Goal: Task Accomplishment & Management: Manage account settings

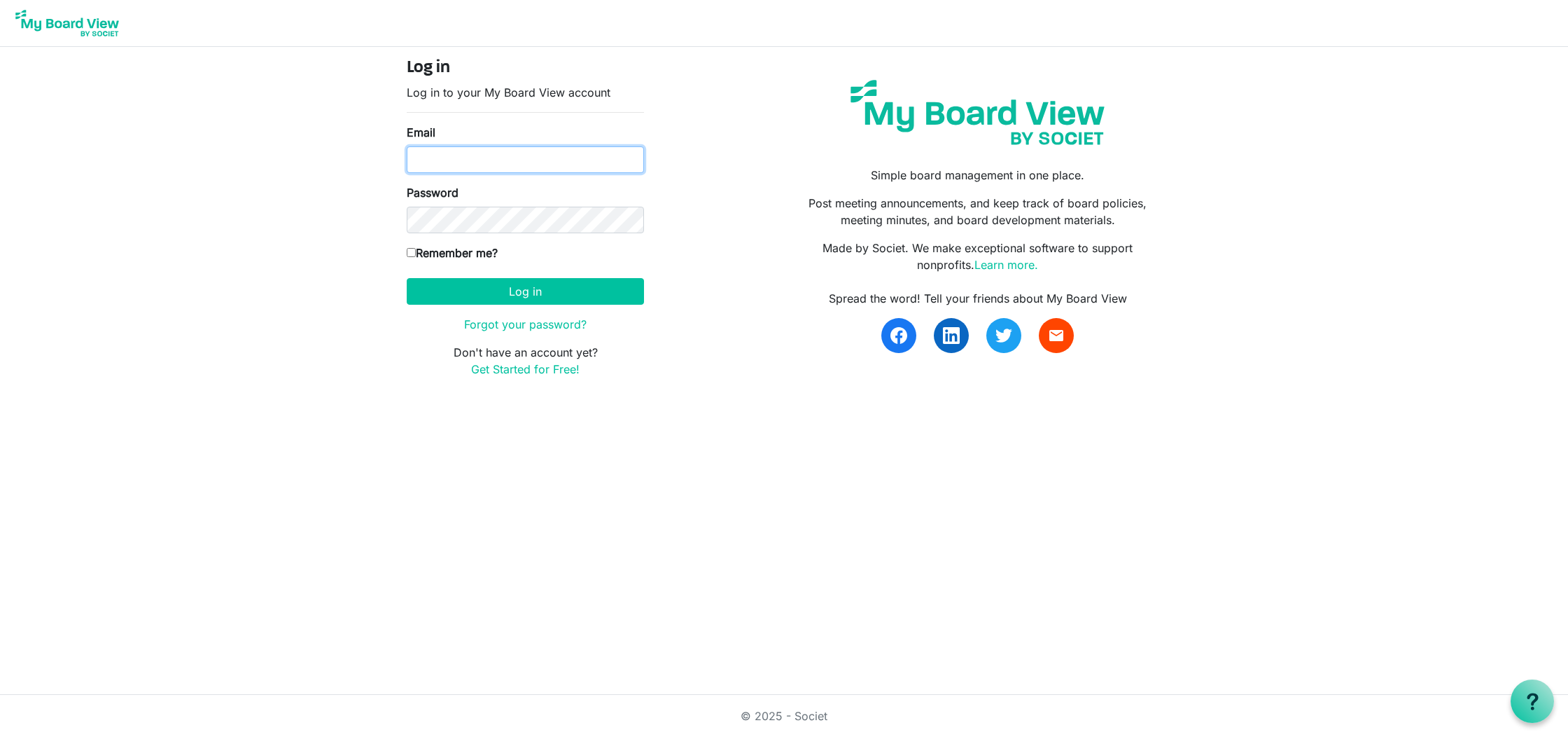
click at [528, 168] on input "Email" at bounding box center [525, 160] width 237 height 26
type input "shailee@southsound.church"
click at [618, 290] on button "Log in" at bounding box center [525, 291] width 237 height 26
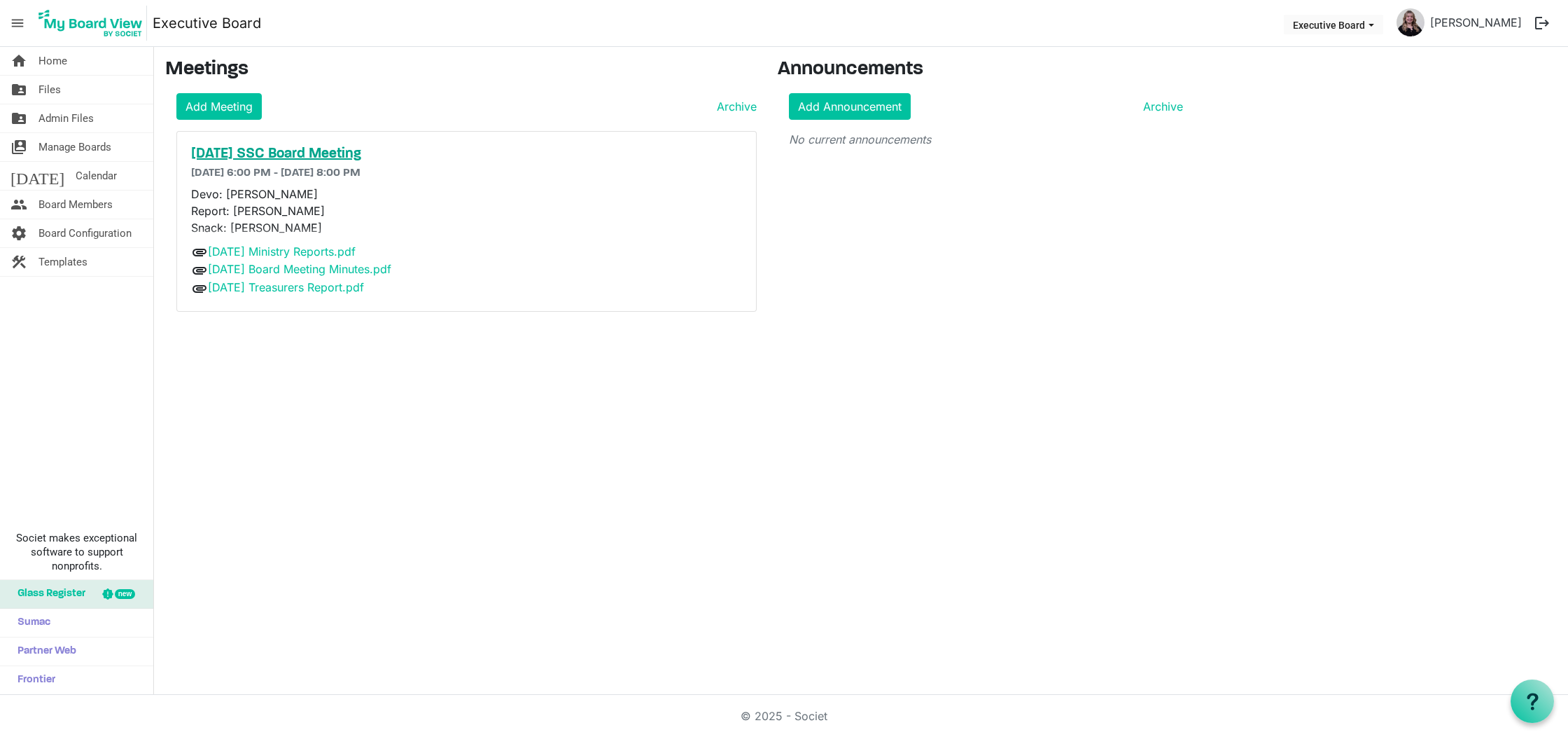
click at [301, 150] on h5 "2025-10-14 SSC Board Meeting" at bounding box center [466, 154] width 551 height 17
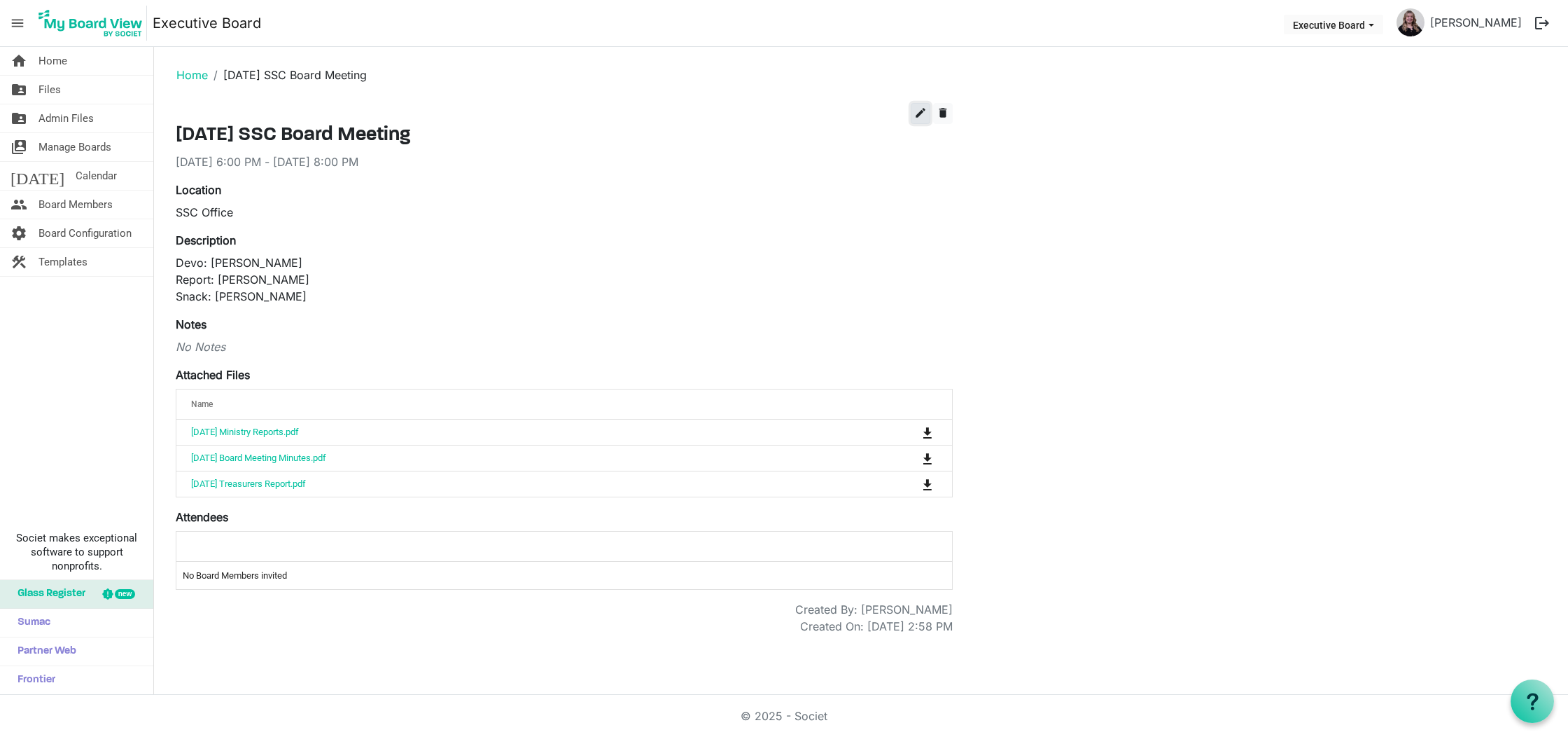
click at [920, 112] on span "edit" at bounding box center [920, 112] width 12 height 12
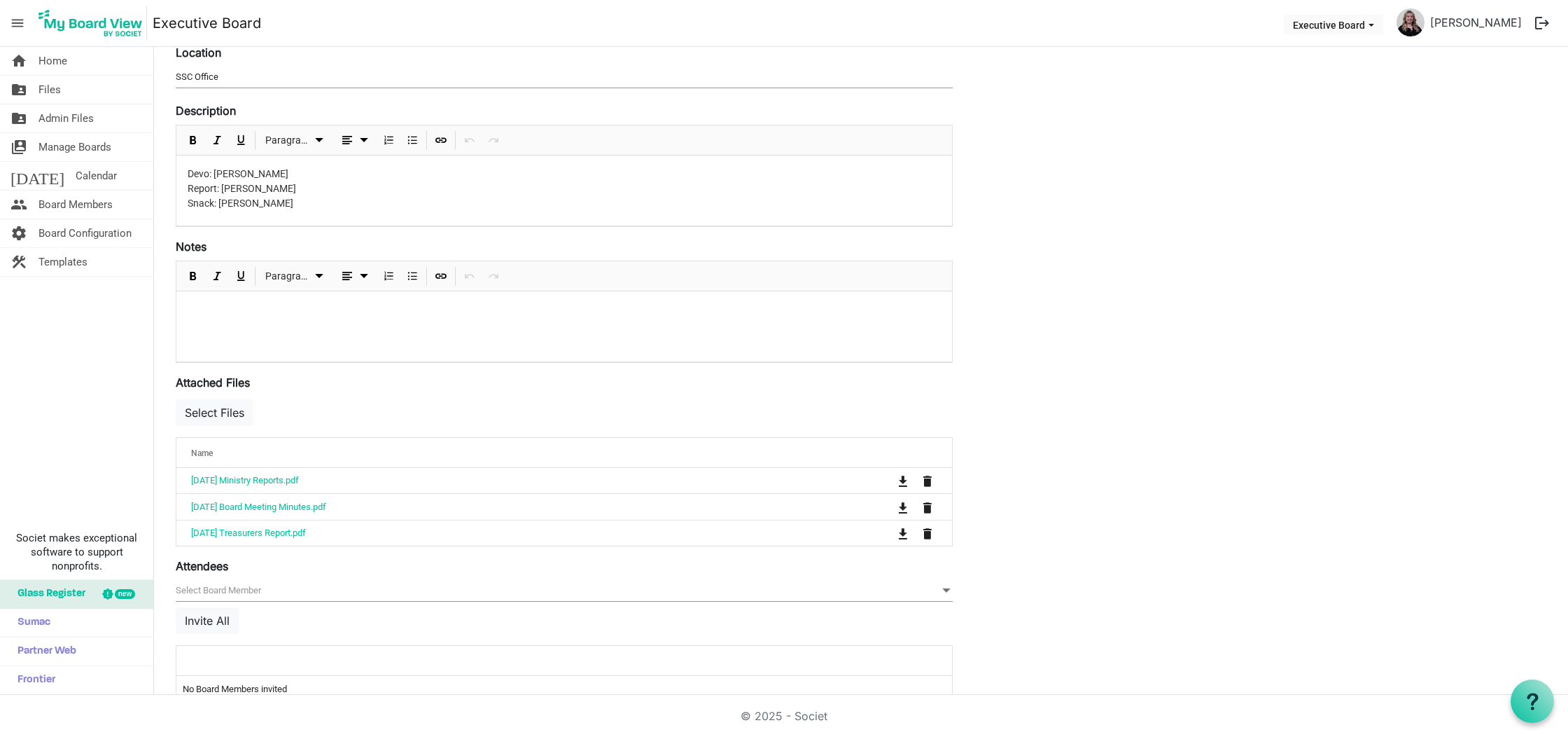
scroll to position [203, 0]
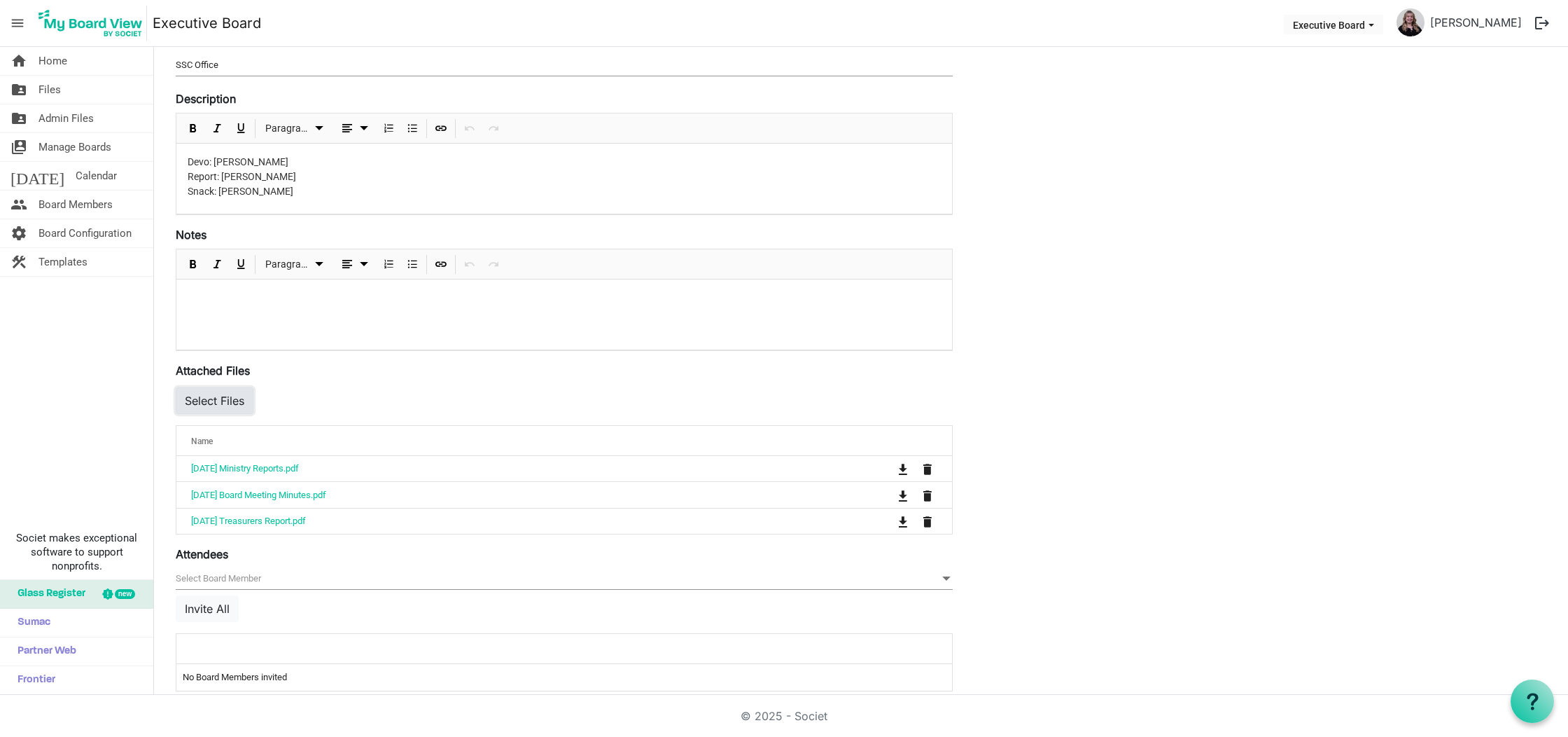
click at [203, 404] on button "Select Files" at bounding box center [214, 400] width 78 height 26
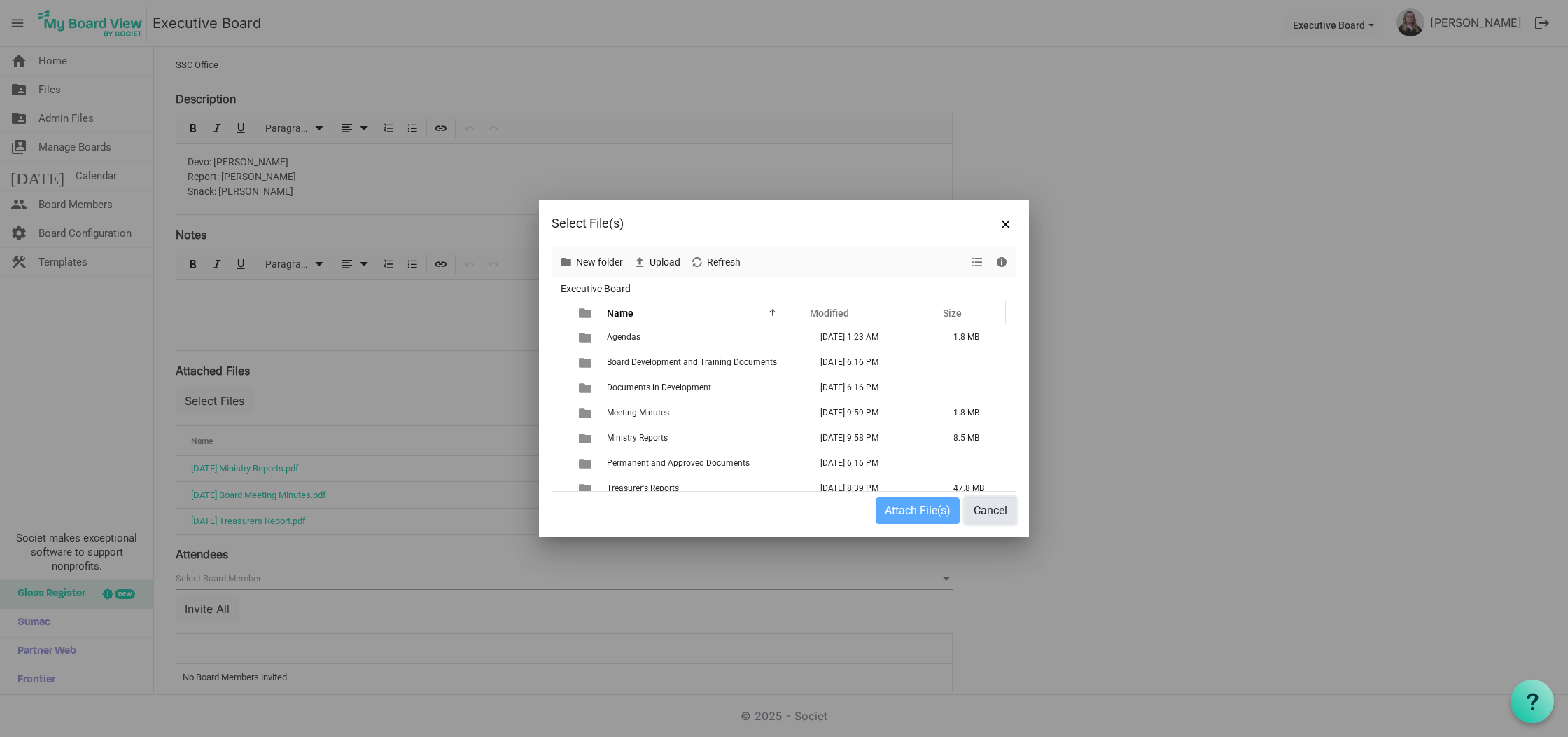
click at [1005, 509] on button "Cancel" at bounding box center [991, 510] width 52 height 26
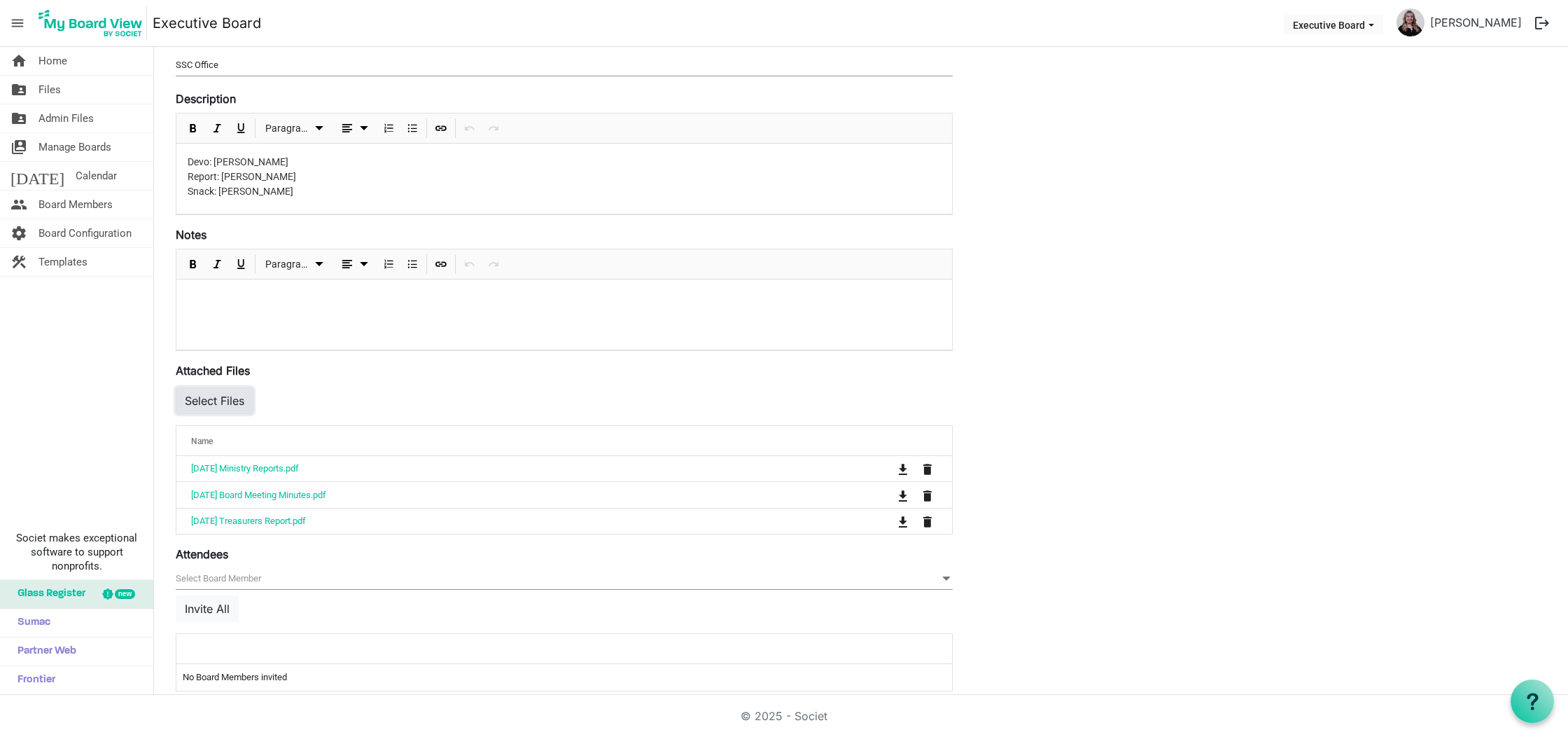
click at [230, 402] on button "Select Files" at bounding box center [214, 400] width 78 height 26
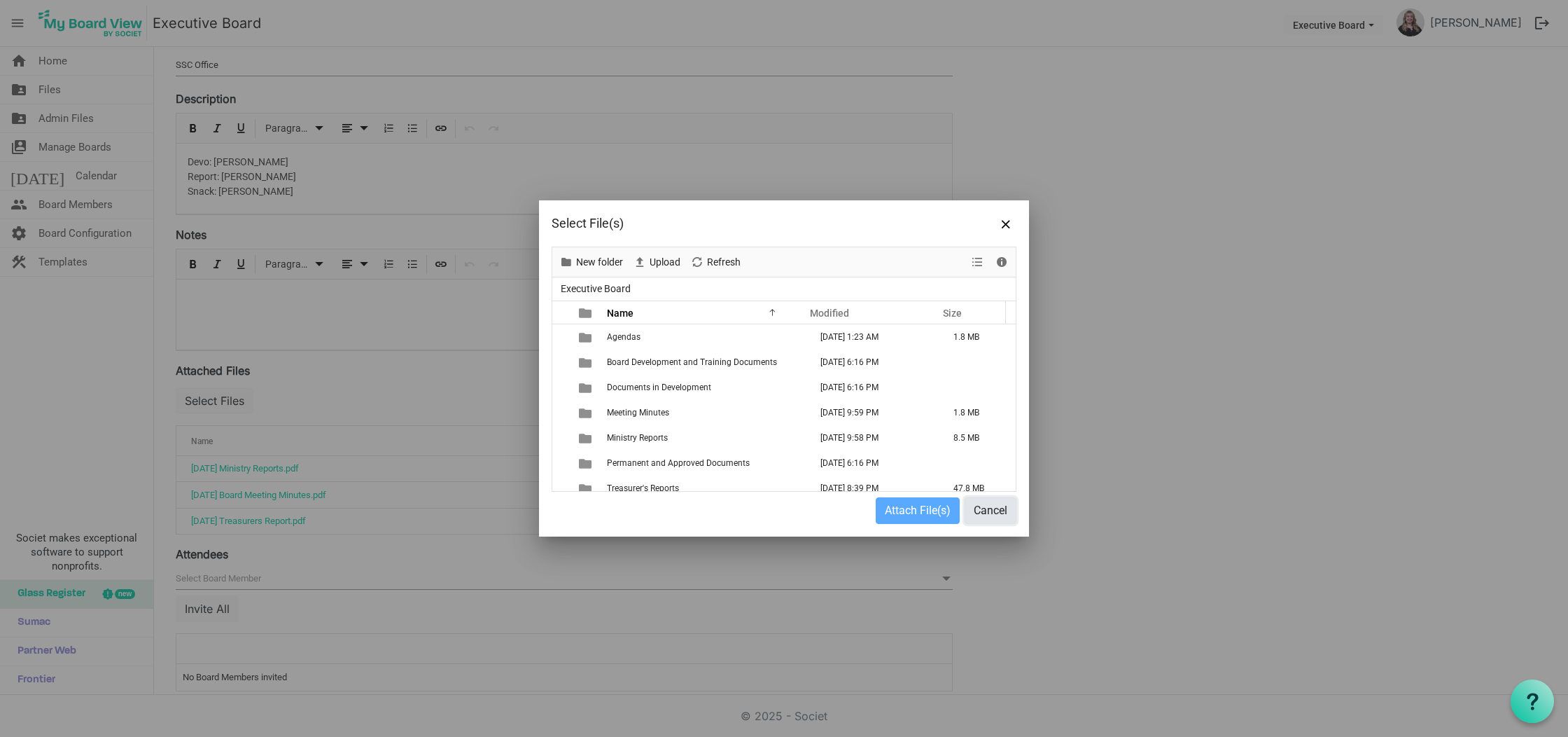
click at [1008, 512] on button "Cancel" at bounding box center [991, 510] width 52 height 26
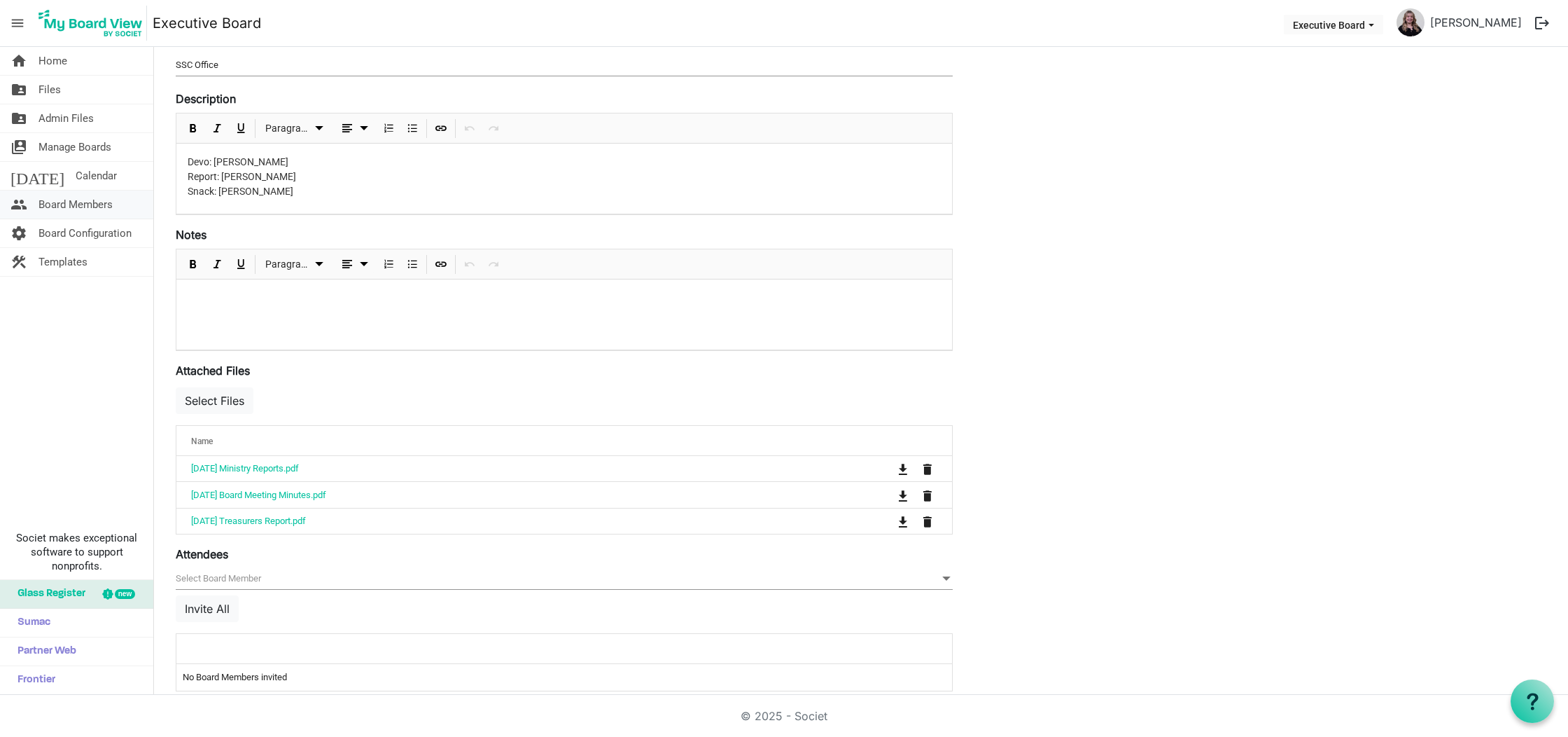
click at [39, 207] on span "Board Members" at bounding box center [75, 204] width 74 height 28
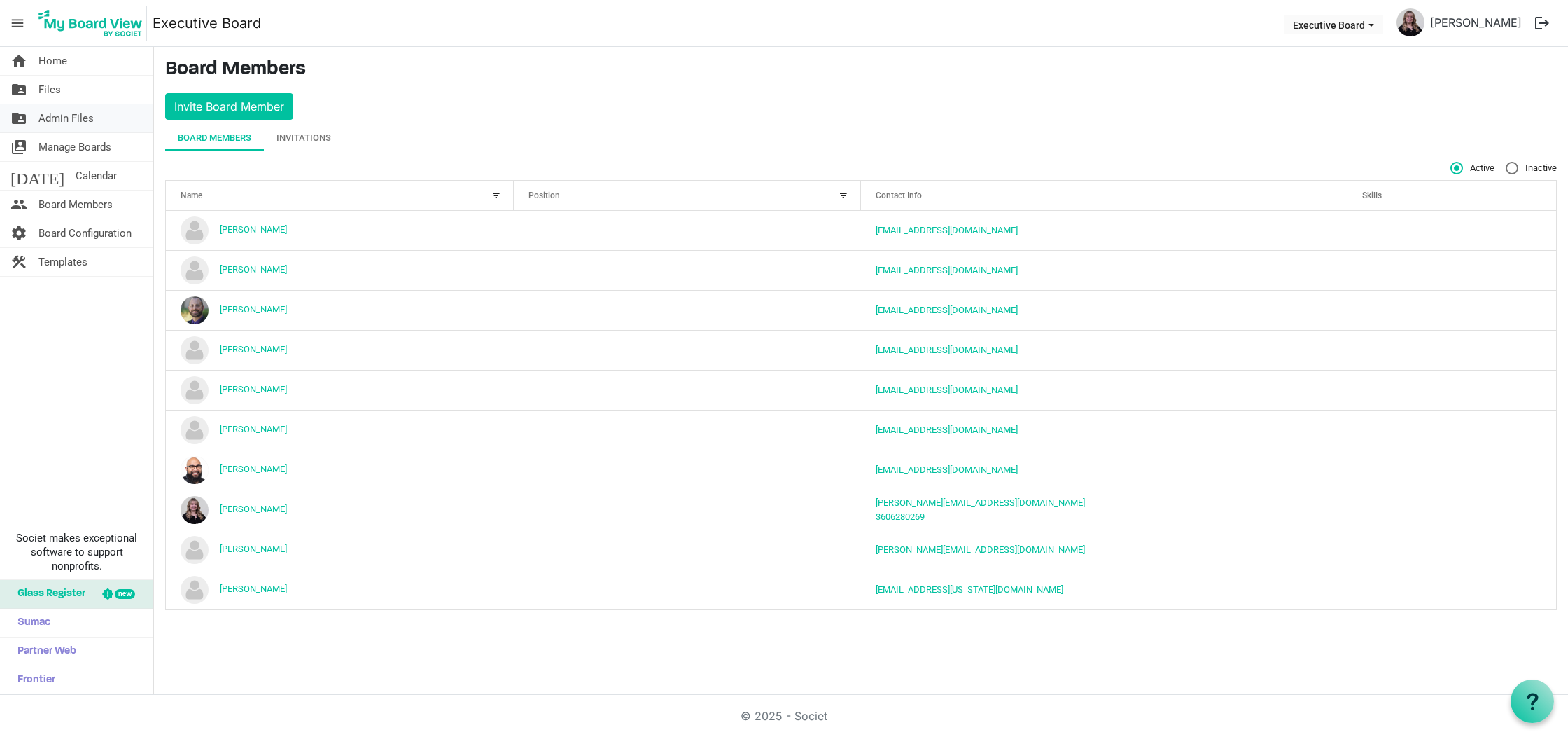
click at [72, 116] on span "Admin Files" at bounding box center [67, 119] width 56 height 28
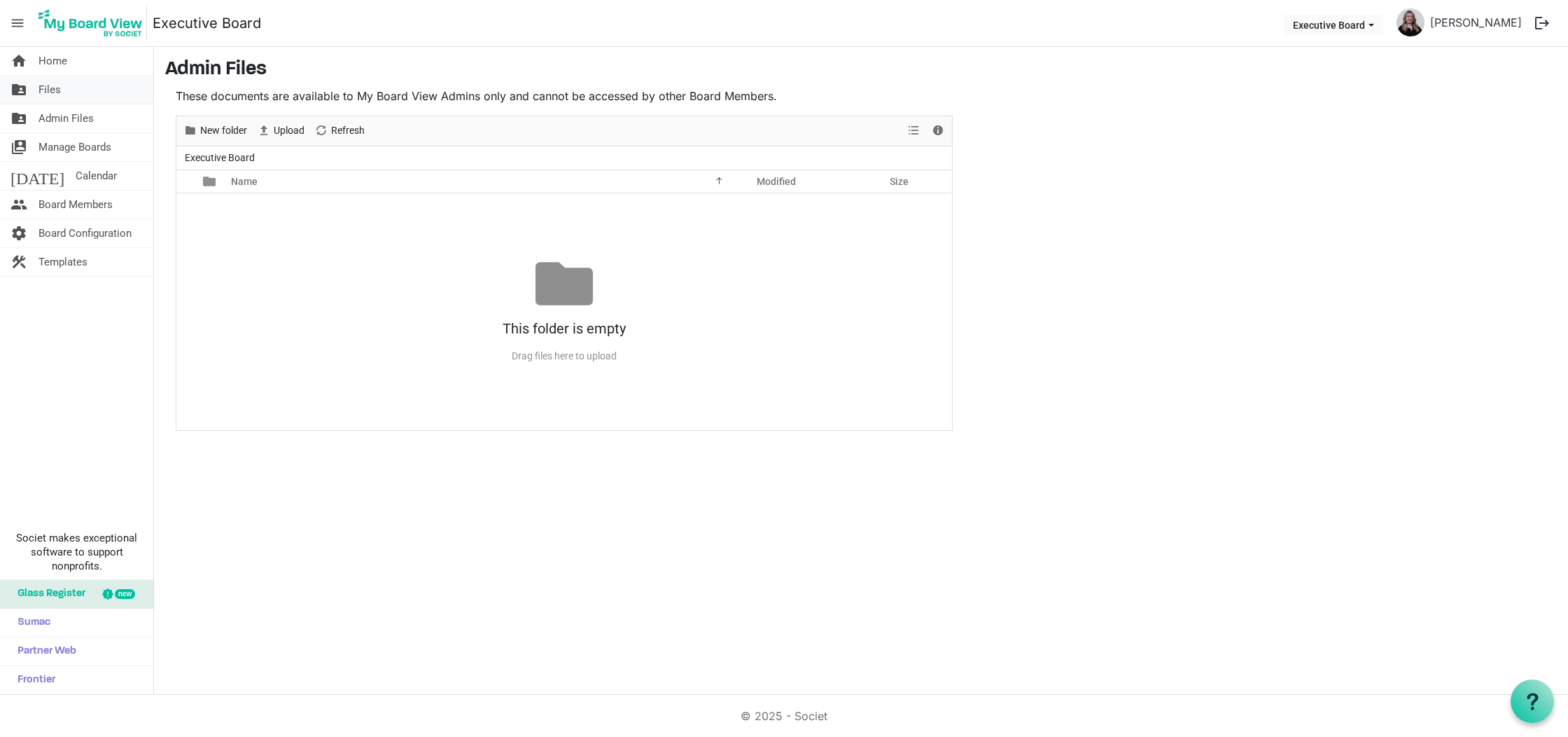
click at [108, 90] on link "folder_shared Files" at bounding box center [77, 89] width 154 height 28
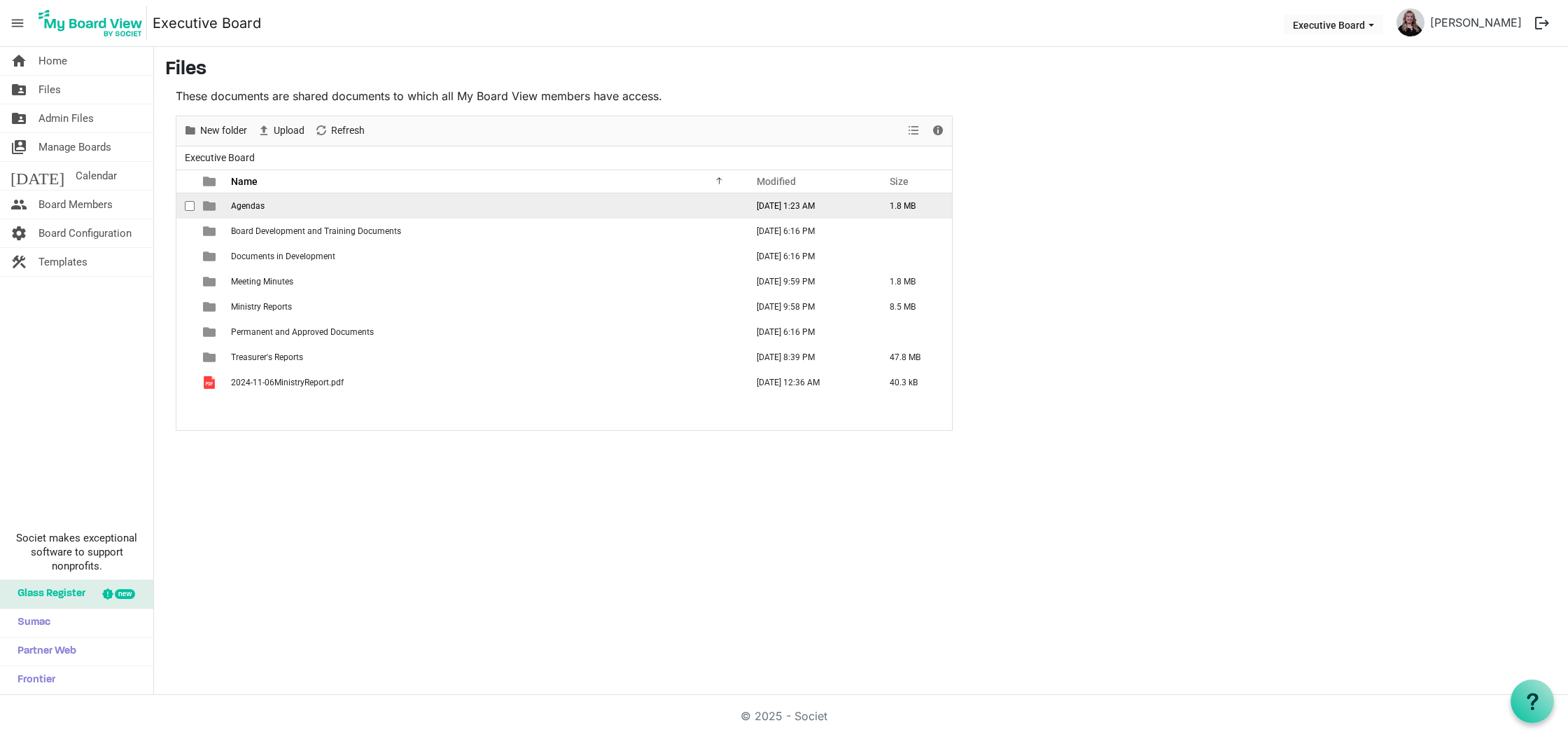
click at [250, 202] on span "Agendas" at bounding box center [248, 206] width 34 height 10
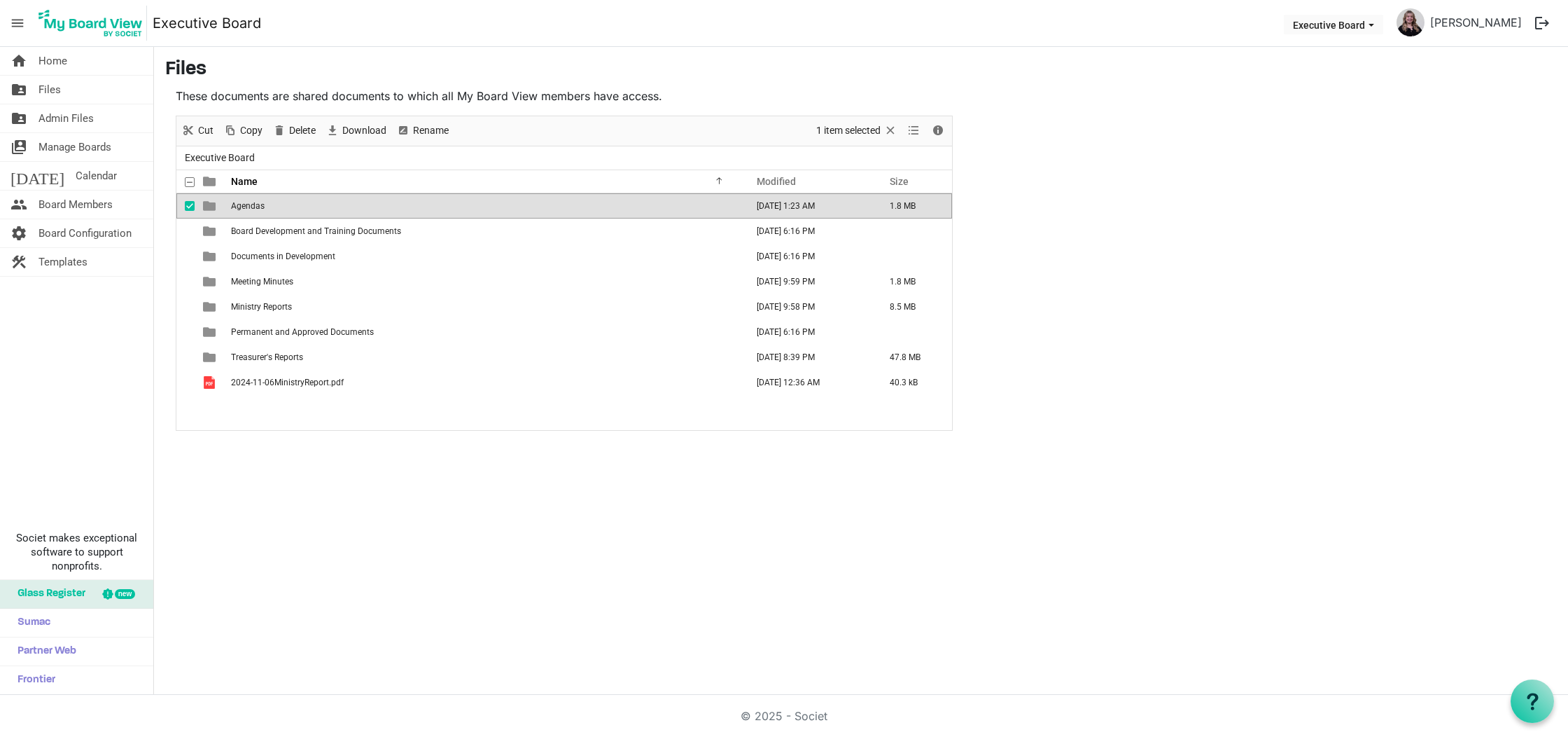
click at [250, 202] on span "Agendas" at bounding box center [248, 206] width 34 height 10
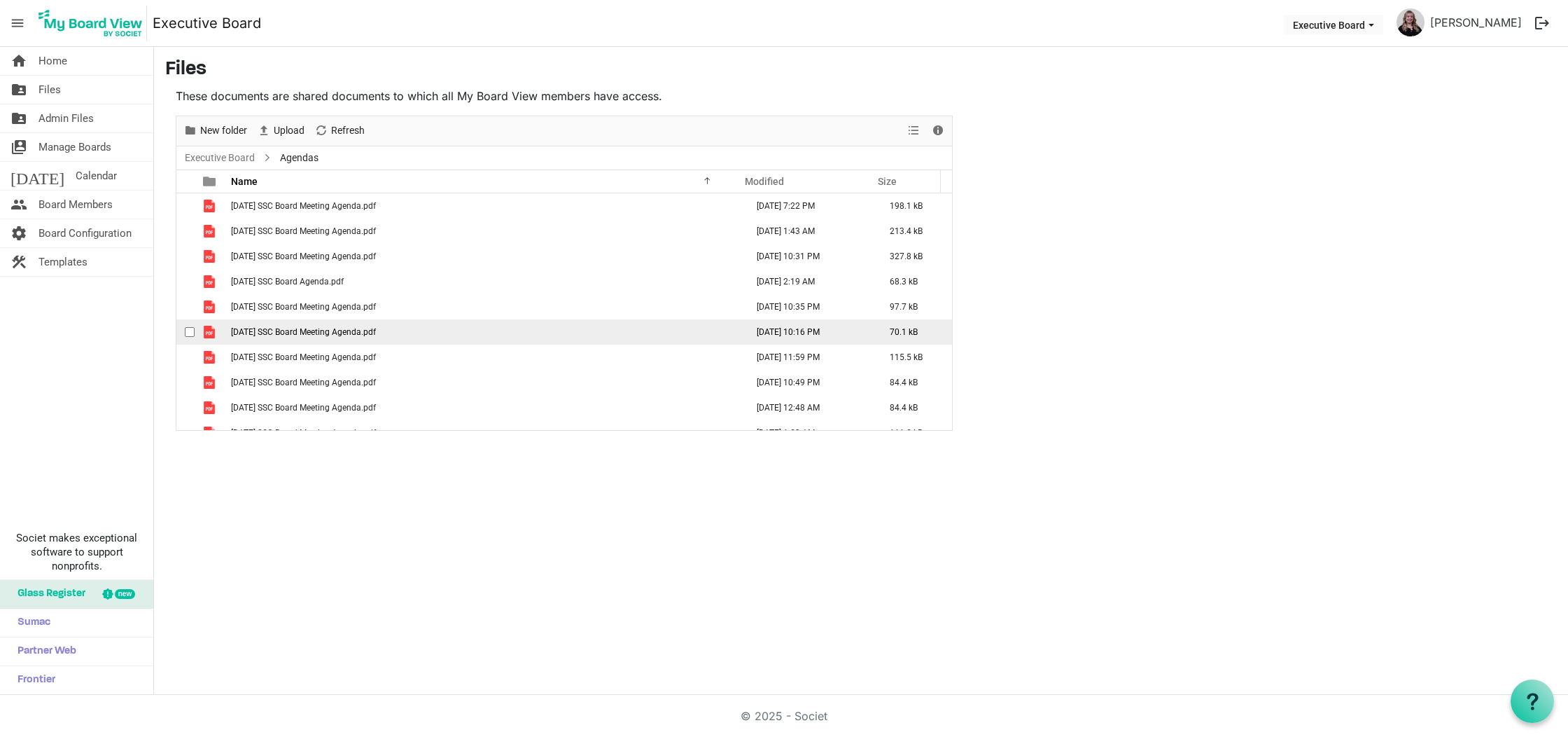
scroll to position [15, 0]
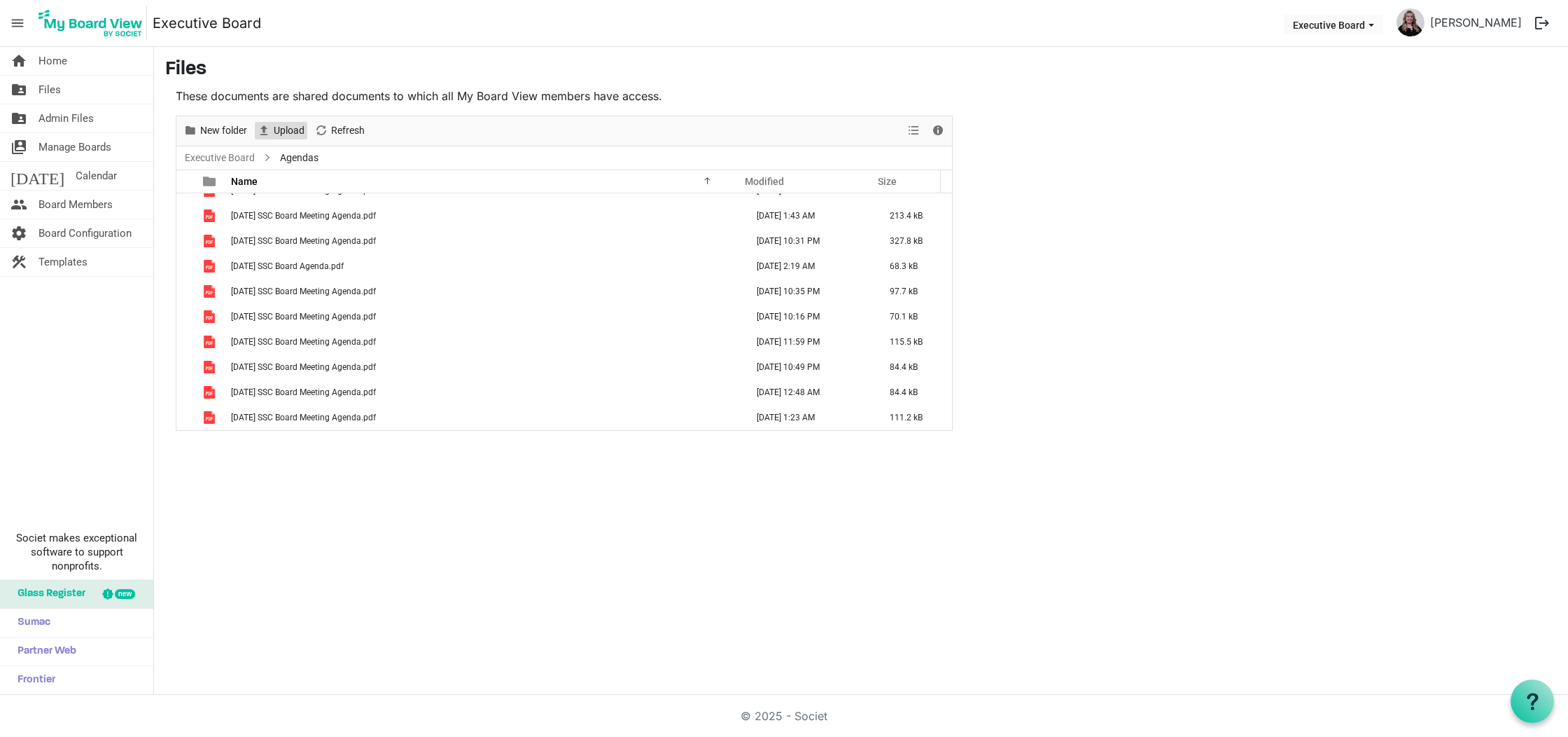
click at [275, 122] on span "Upload" at bounding box center [289, 130] width 34 height 18
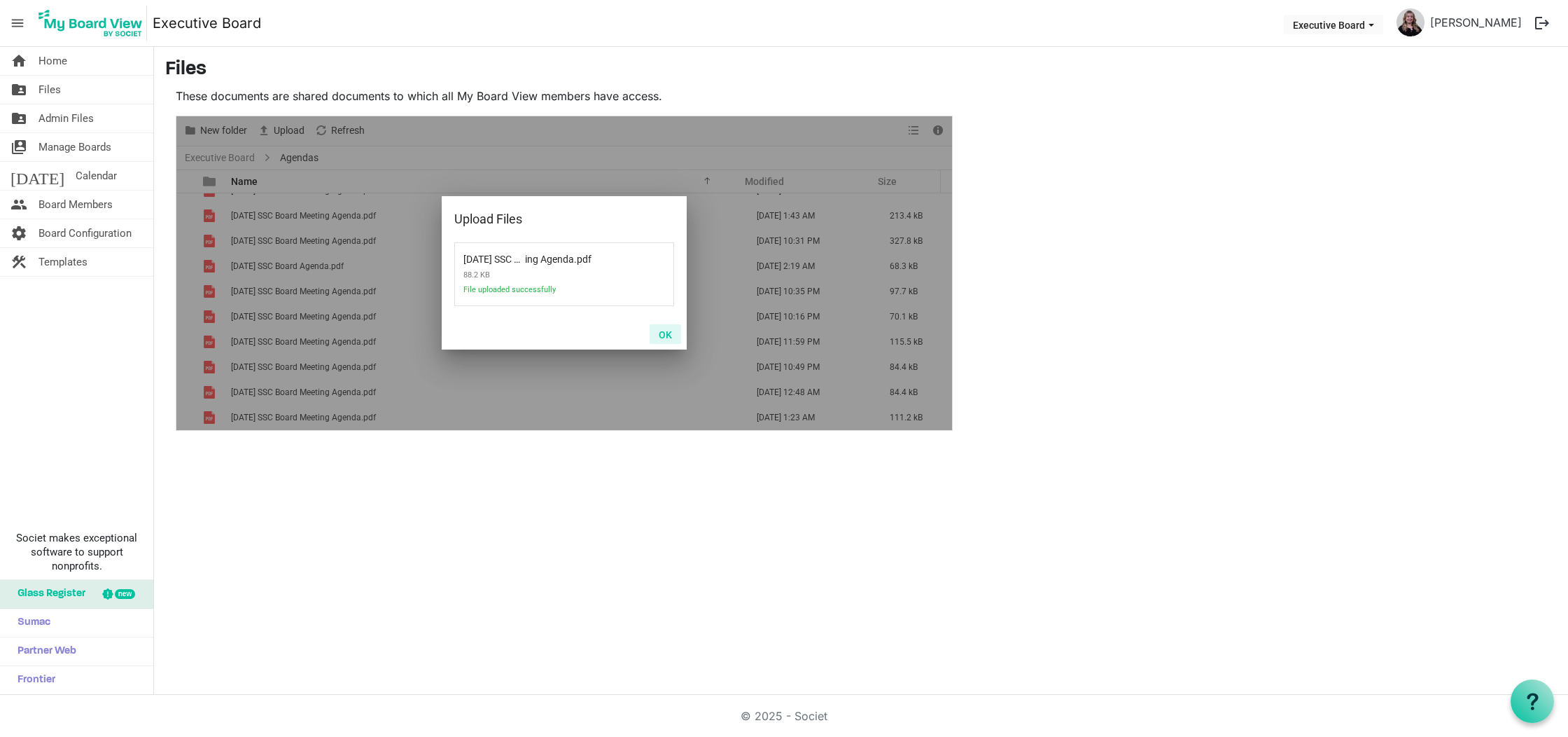
click at [667, 334] on button "OK" at bounding box center [665, 334] width 31 height 20
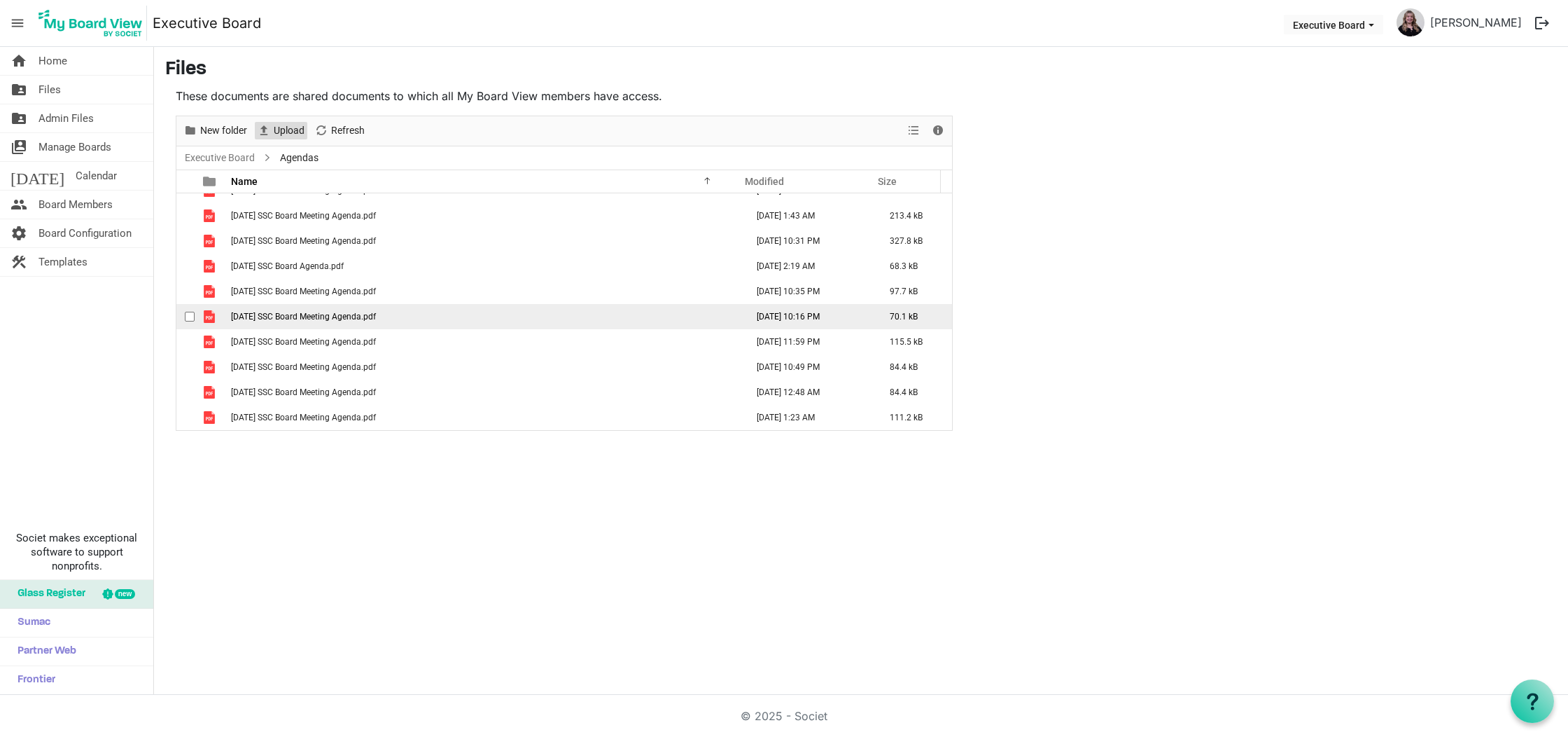
scroll to position [40, 0]
click at [73, 61] on link "home Home" at bounding box center [77, 61] width 154 height 28
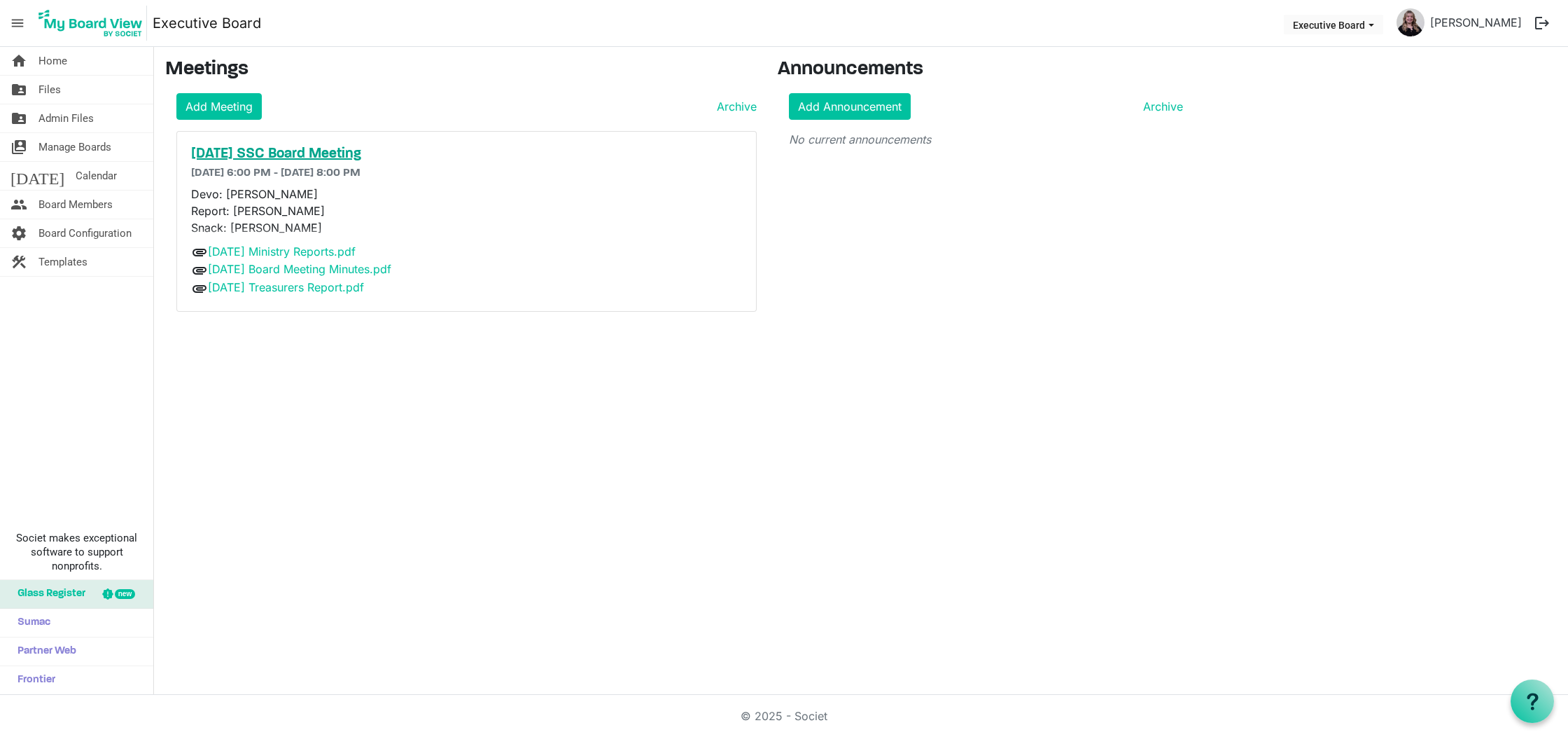
click at [255, 159] on h5 "[DATE] SSC Board Meeting" at bounding box center [466, 154] width 551 height 17
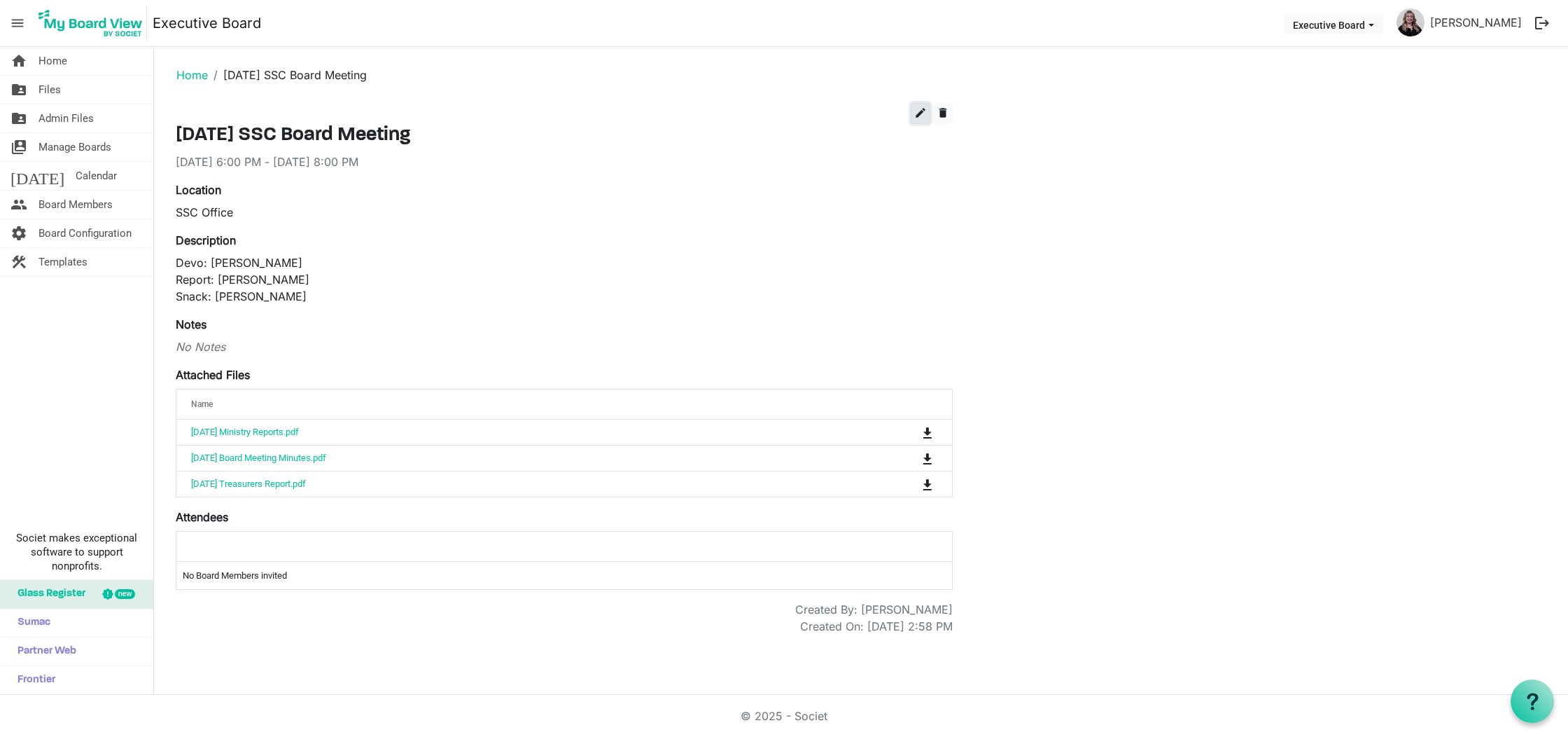
click at [929, 109] on button "edit" at bounding box center [920, 113] width 20 height 21
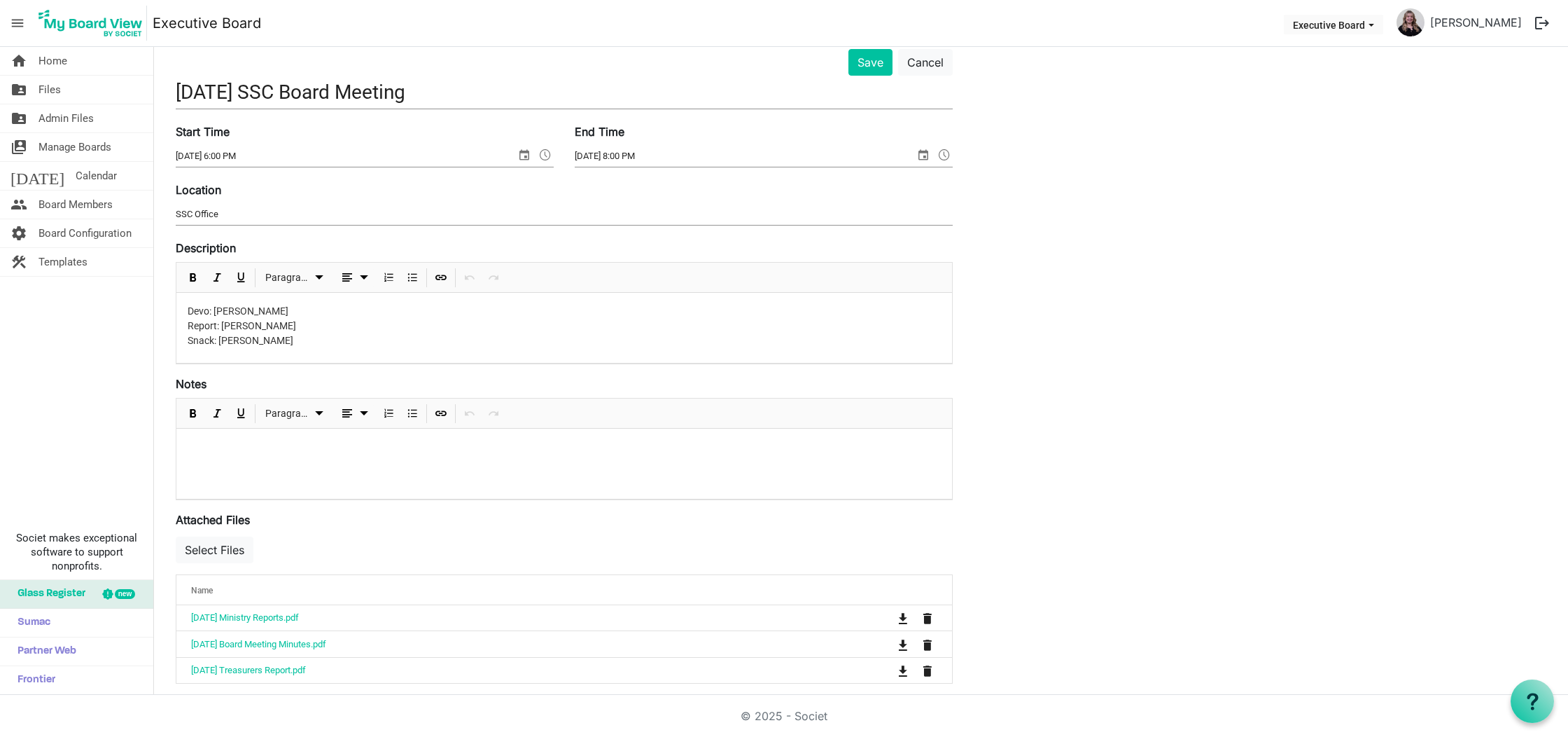
scroll to position [56, 0]
click at [221, 550] on button "Select Files" at bounding box center [214, 548] width 78 height 26
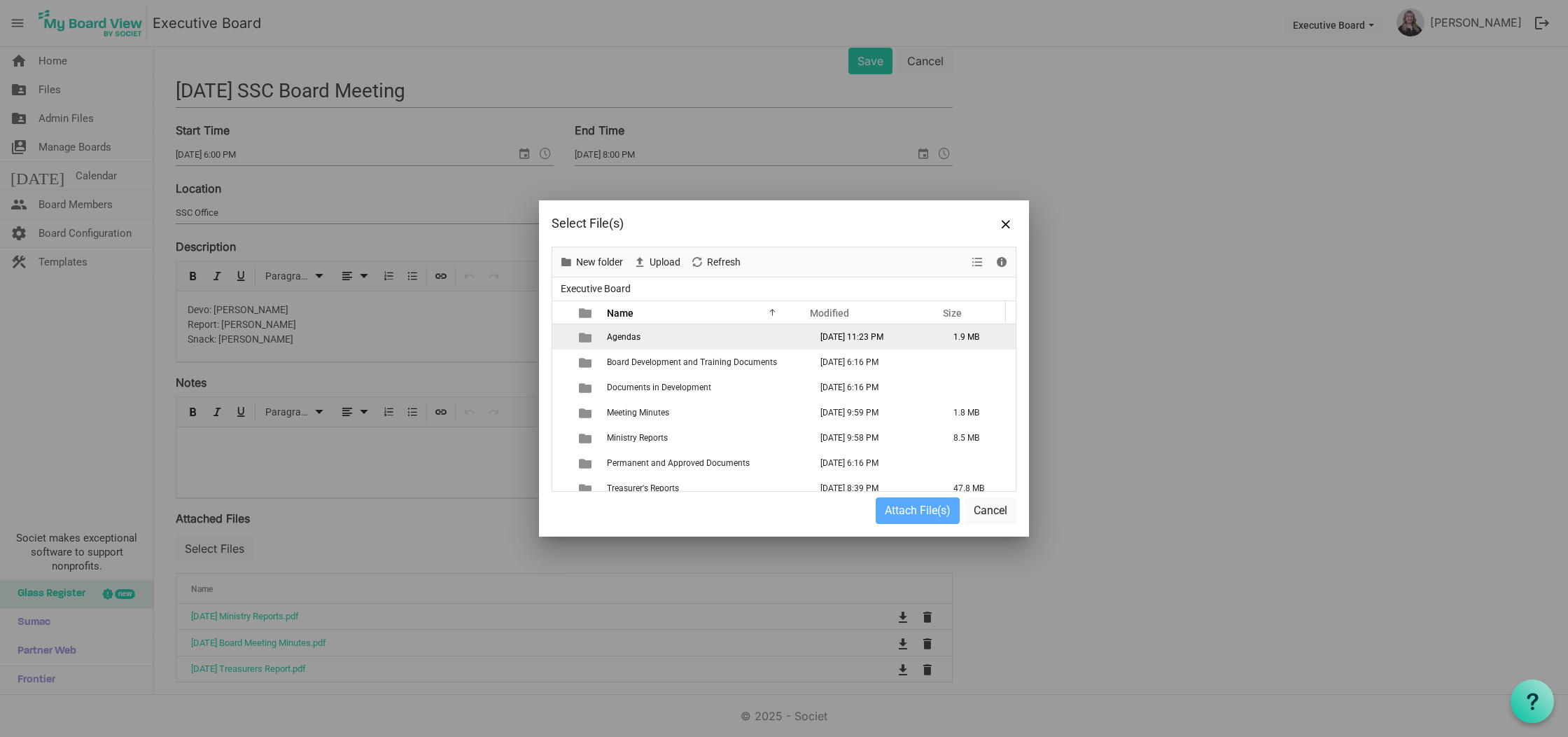
click at [662, 334] on td "Agendas" at bounding box center [704, 337] width 203 height 25
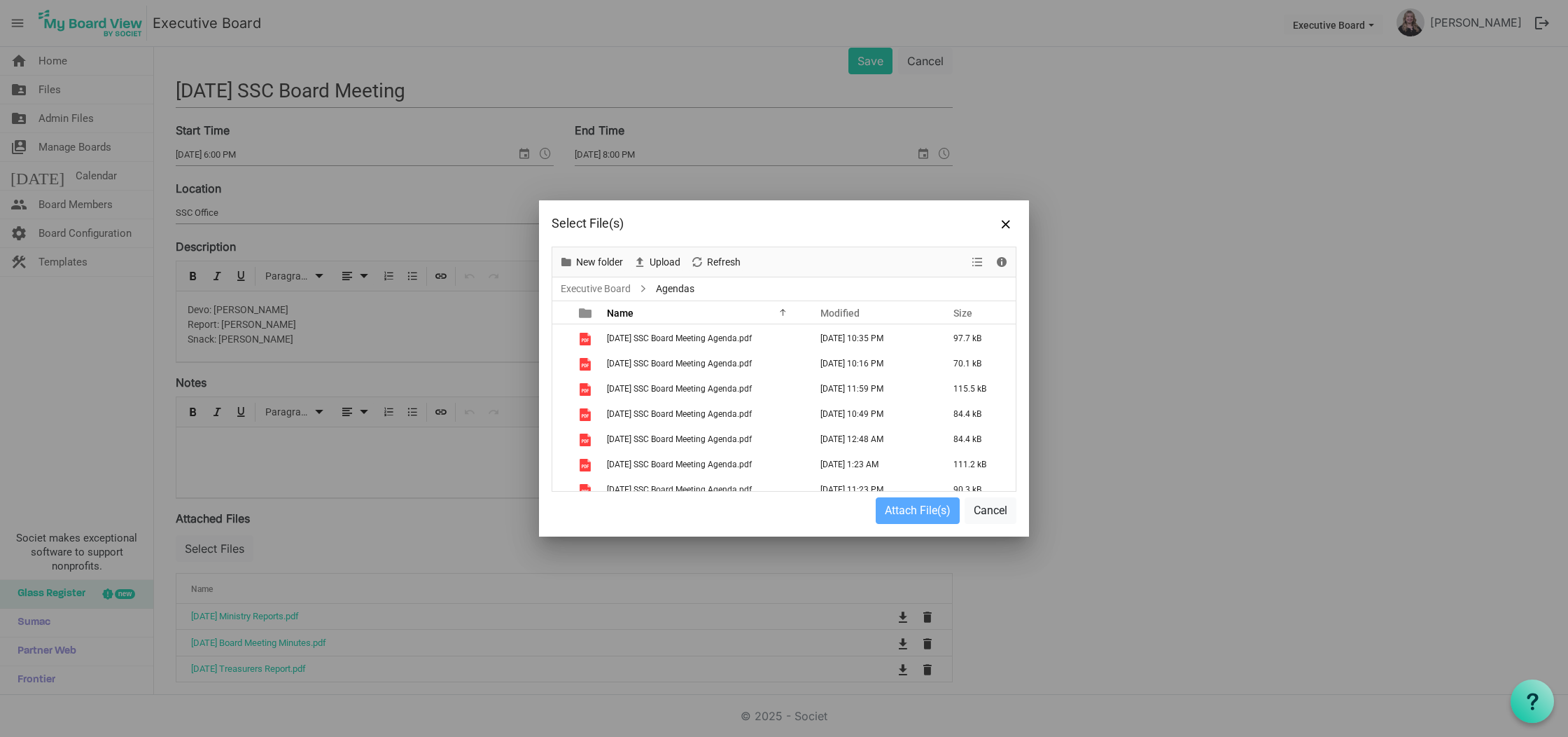
scroll to position [111, 0]
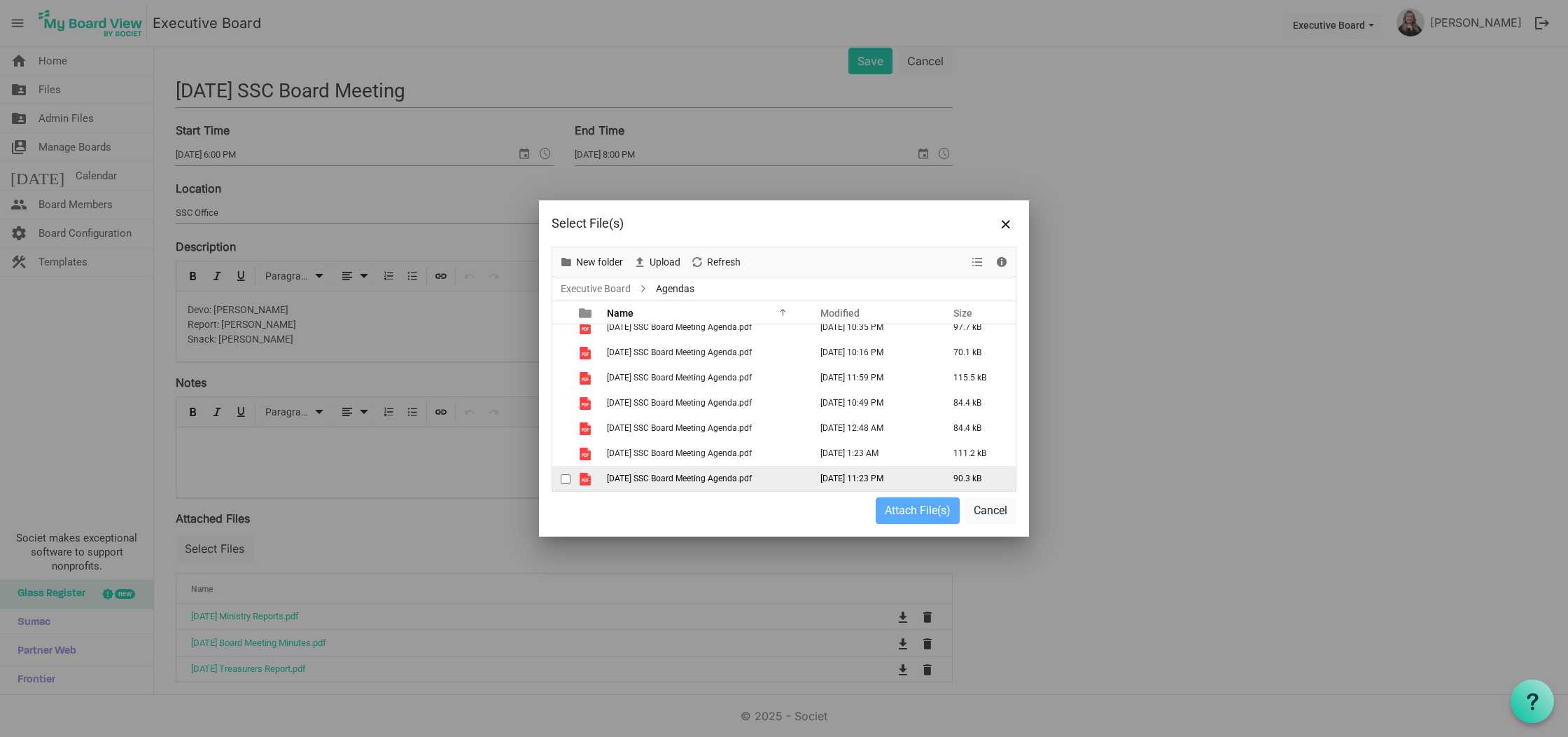
click at [686, 477] on span "[DATE] SSC Board Meeting Agenda.pdf" at bounding box center [680, 478] width 145 height 10
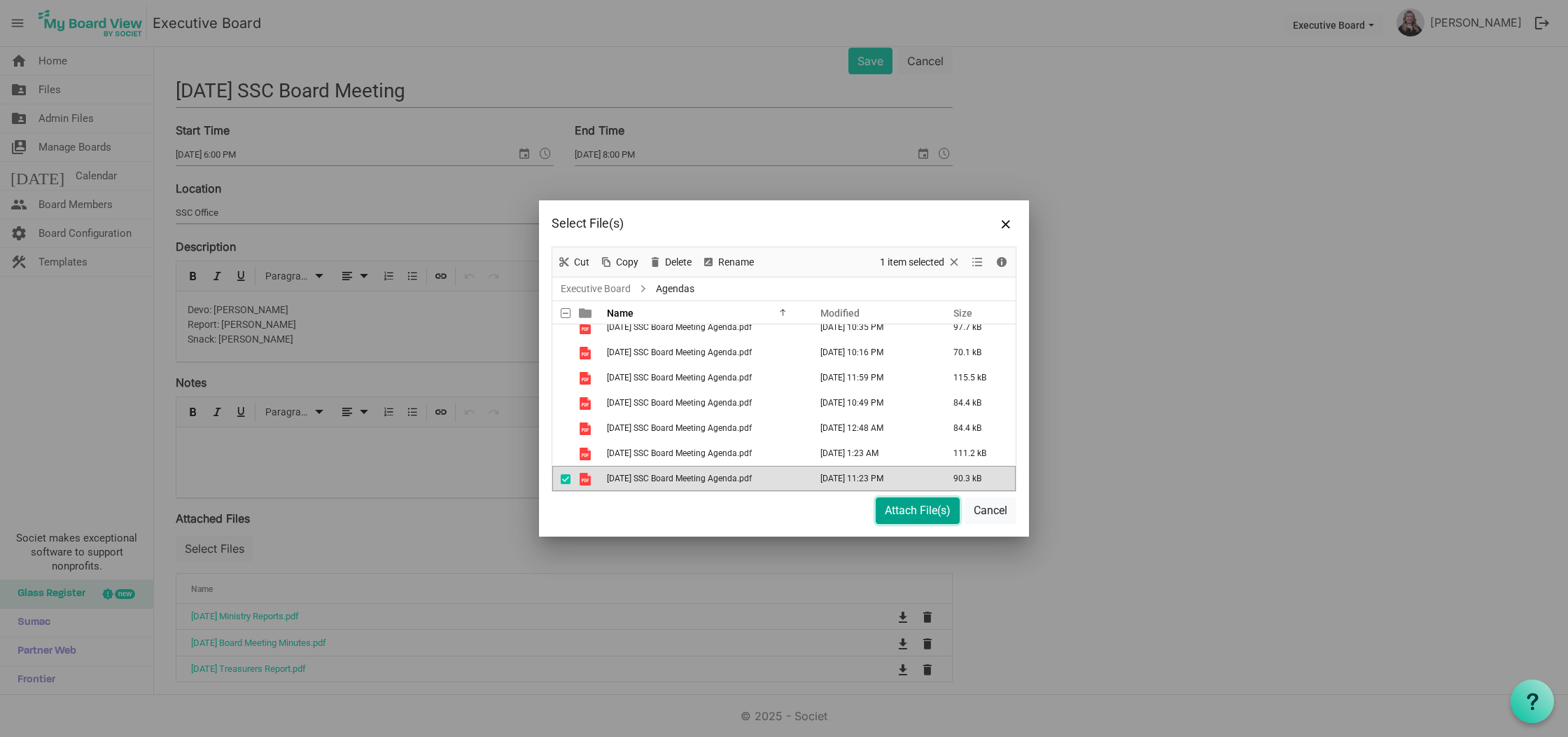
click at [917, 508] on button "Attach File(s)" at bounding box center [918, 510] width 84 height 26
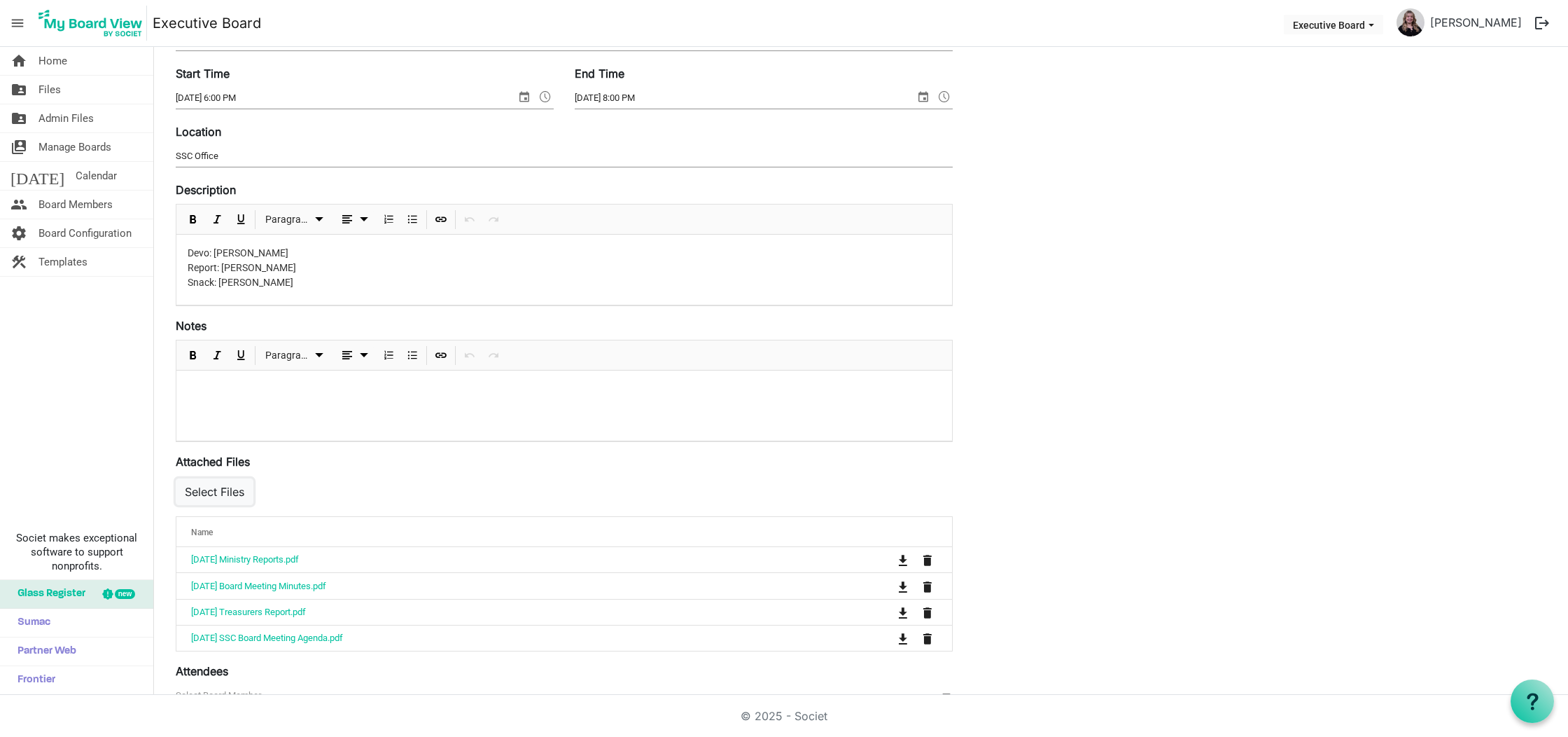
scroll to position [0, 0]
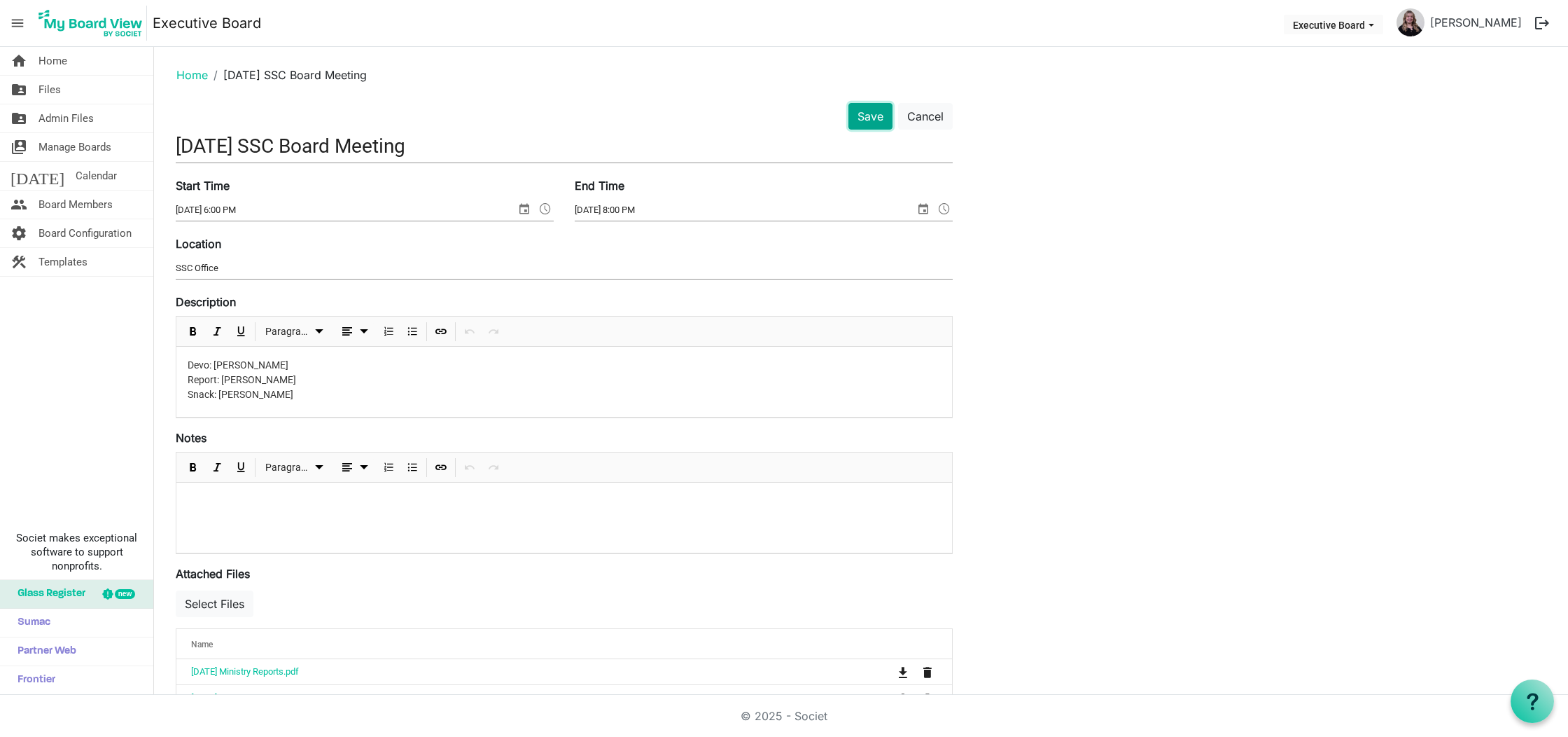
click at [874, 112] on button "Save" at bounding box center [871, 116] width 44 height 26
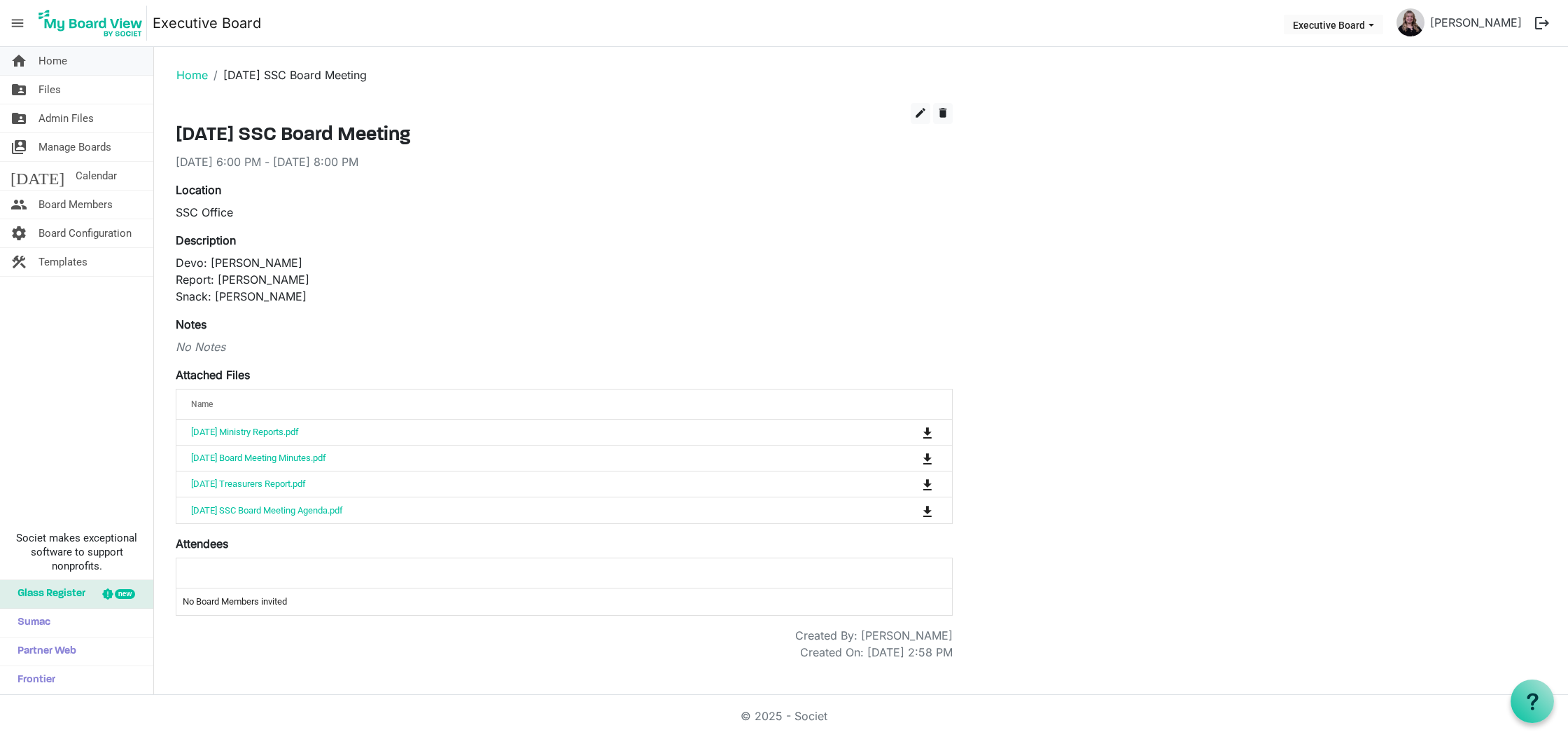
click at [89, 67] on link "home Home" at bounding box center [77, 61] width 154 height 28
